Goal: Share content: Share content

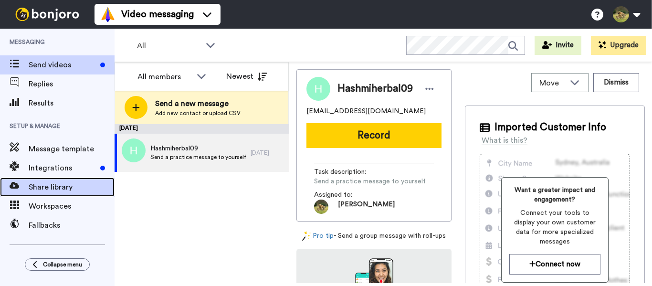
click at [57, 187] on span "Share library" at bounding box center [72, 186] width 86 height 11
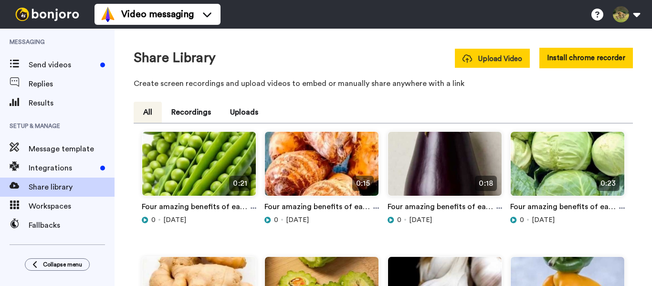
click at [502, 62] on span "Upload Video" at bounding box center [492, 59] width 60 height 10
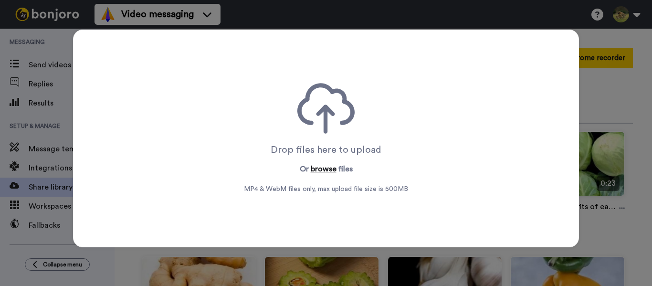
click at [315, 174] on button "browse" at bounding box center [324, 168] width 26 height 11
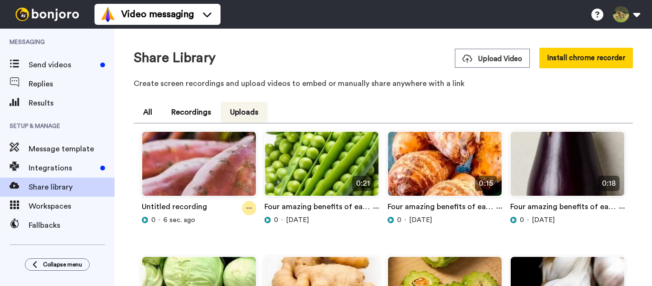
click at [250, 207] on div at bounding box center [249, 208] width 14 height 14
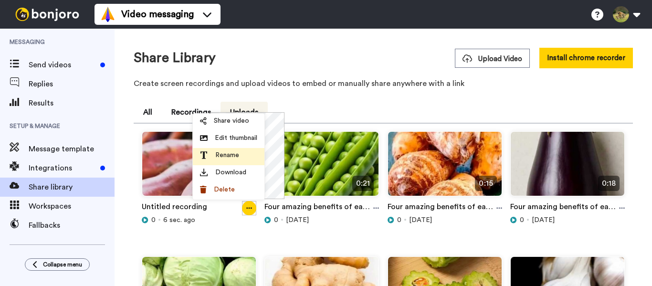
click at [233, 157] on span "Rename" at bounding box center [227, 155] width 24 height 10
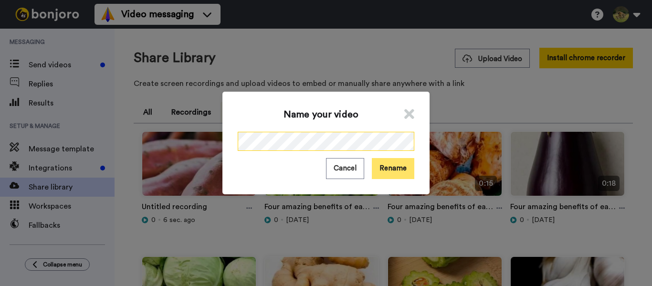
scroll to position [0, 155]
click at [381, 167] on button "Rename" at bounding box center [393, 168] width 42 height 21
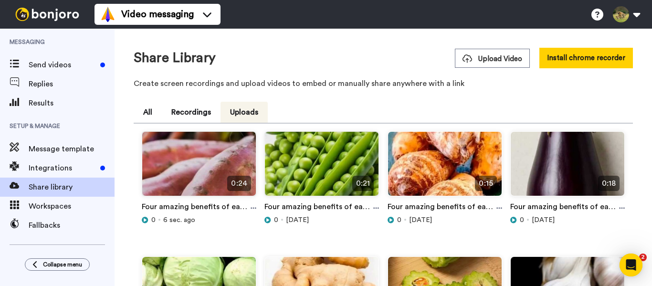
scroll to position [0, 0]
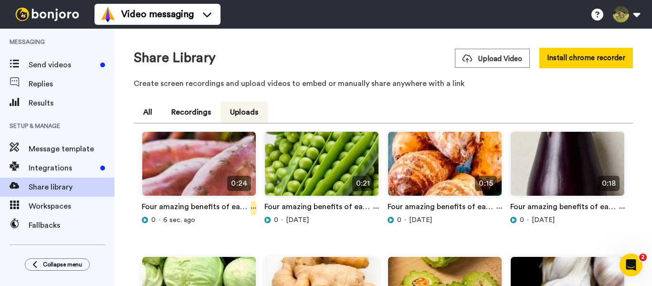
click at [251, 208] on icon at bounding box center [253, 208] width 6 height 7
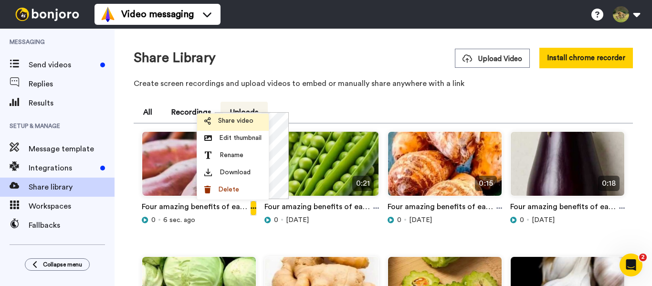
click at [238, 123] on span "Share video" at bounding box center [235, 121] width 35 height 10
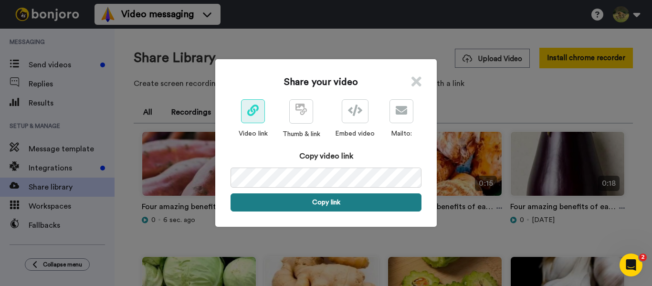
click at [317, 205] on button "Copy link" at bounding box center [325, 202] width 191 height 18
